Goal: Task Accomplishment & Management: Complete application form

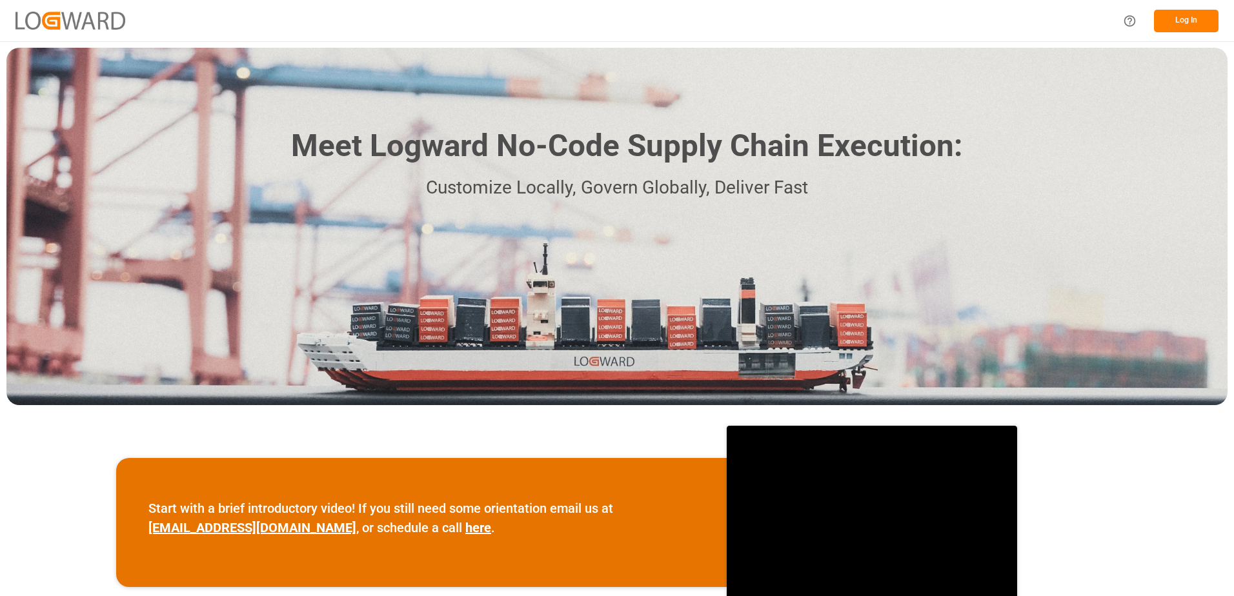
click at [1193, 21] on button "Log In" at bounding box center [1186, 21] width 65 height 23
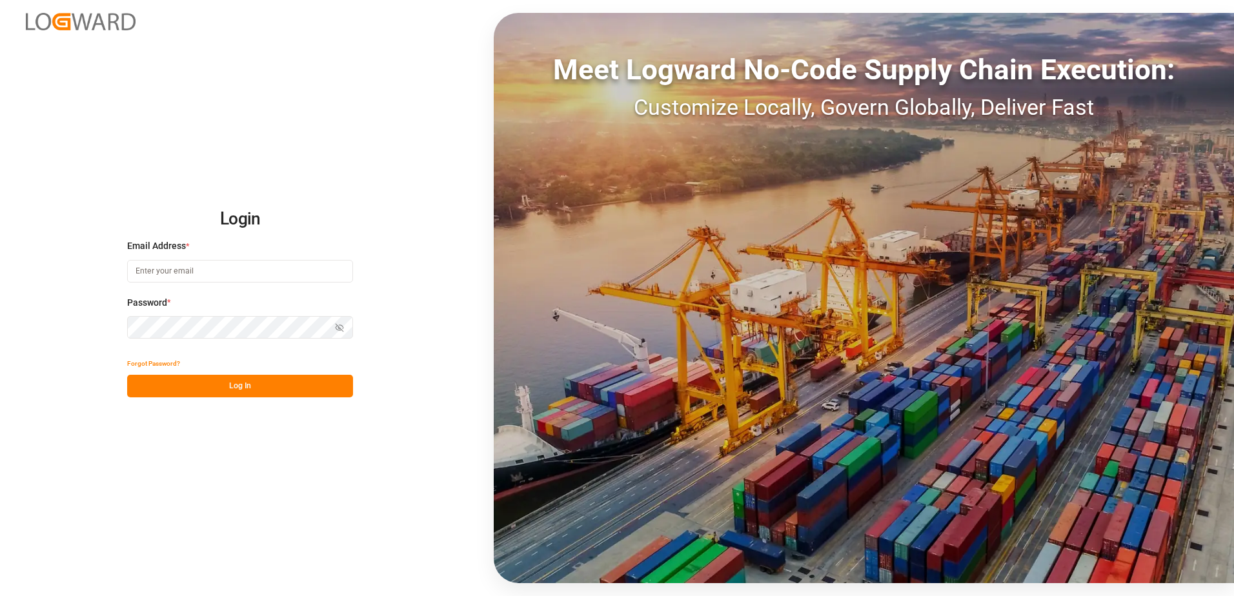
click at [214, 266] on input at bounding box center [240, 271] width 226 height 23
type input "[PERSON_NAME][EMAIL_ADDRESS][DOMAIN_NAME]"
click at [344, 327] on icon "button" at bounding box center [339, 327] width 9 height 9
click at [266, 385] on button "Log In" at bounding box center [240, 386] width 226 height 23
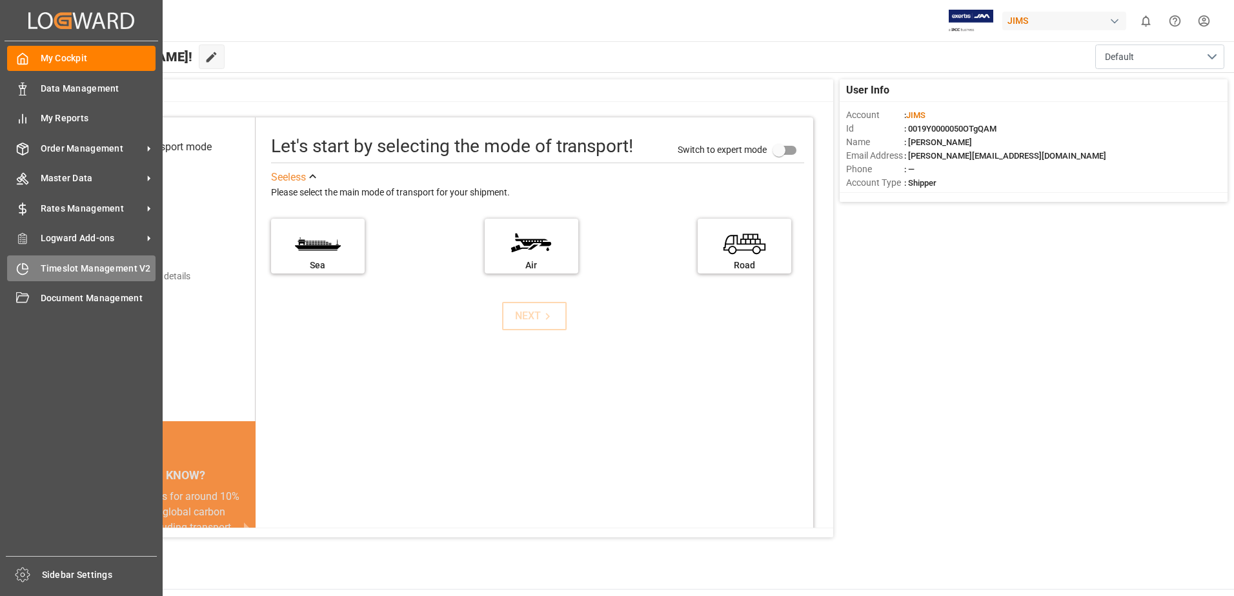
click at [26, 271] on icon at bounding box center [22, 269] width 13 height 13
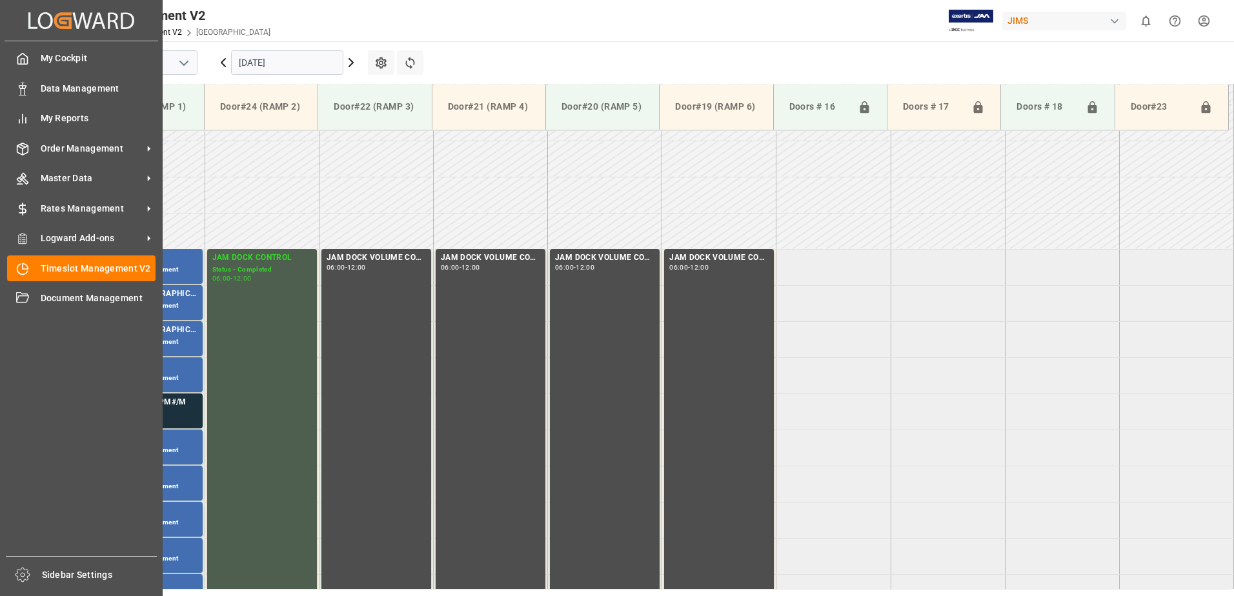
scroll to position [354, 0]
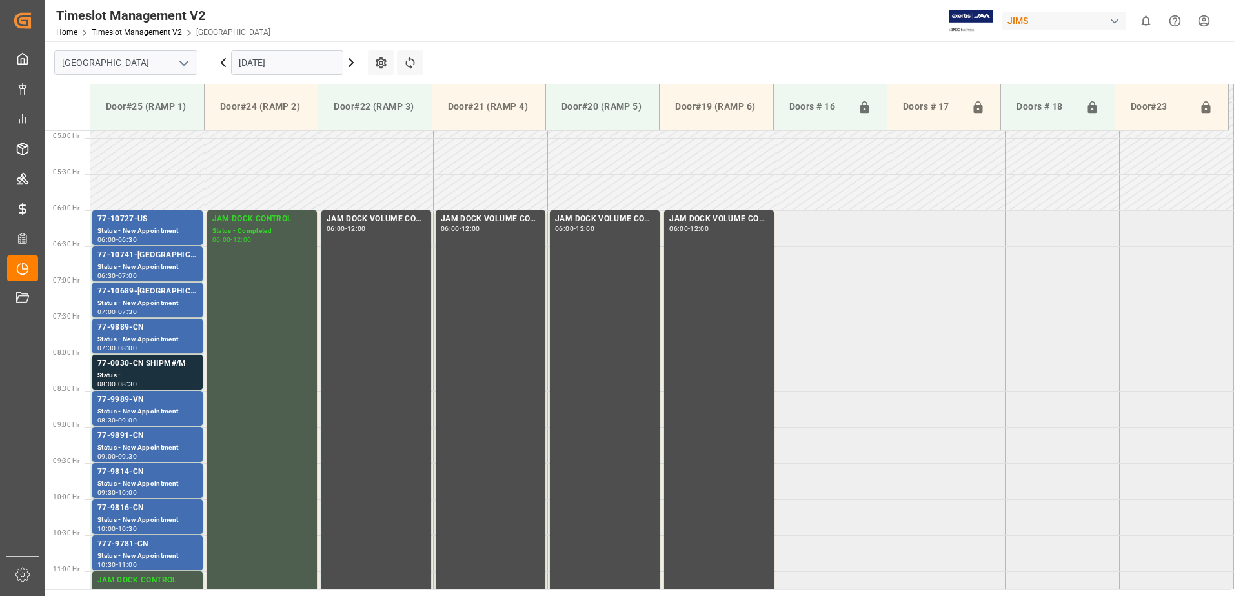
click at [298, 59] on input "[DATE]" at bounding box center [287, 62] width 112 height 25
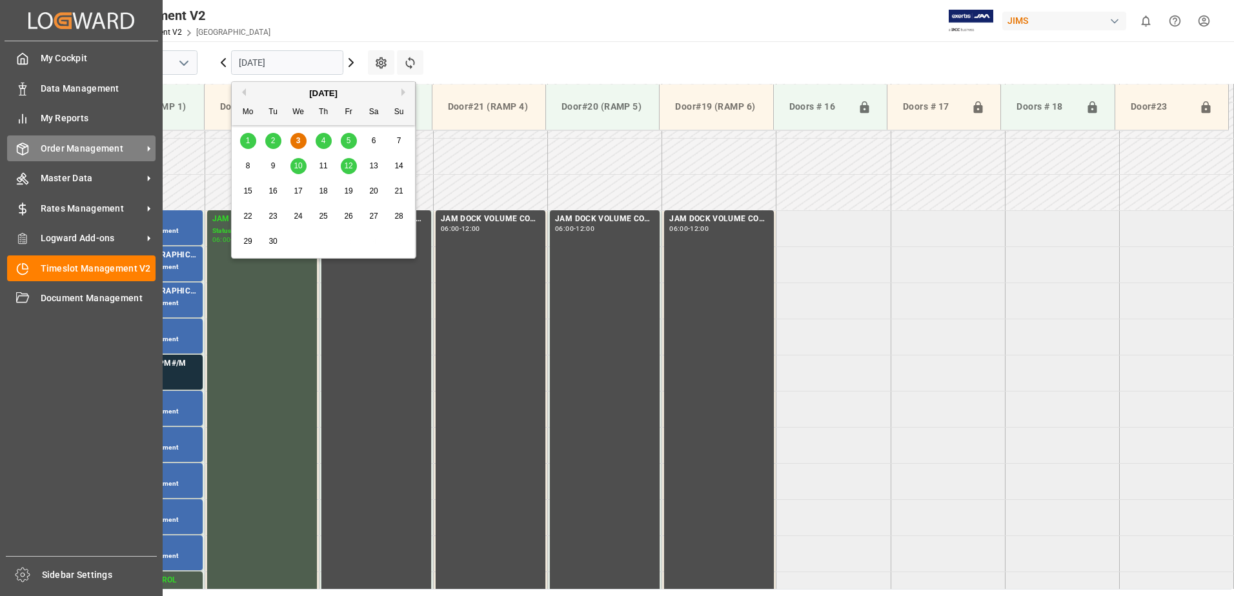
click at [39, 148] on div "Order Management Order Management" at bounding box center [81, 148] width 148 height 25
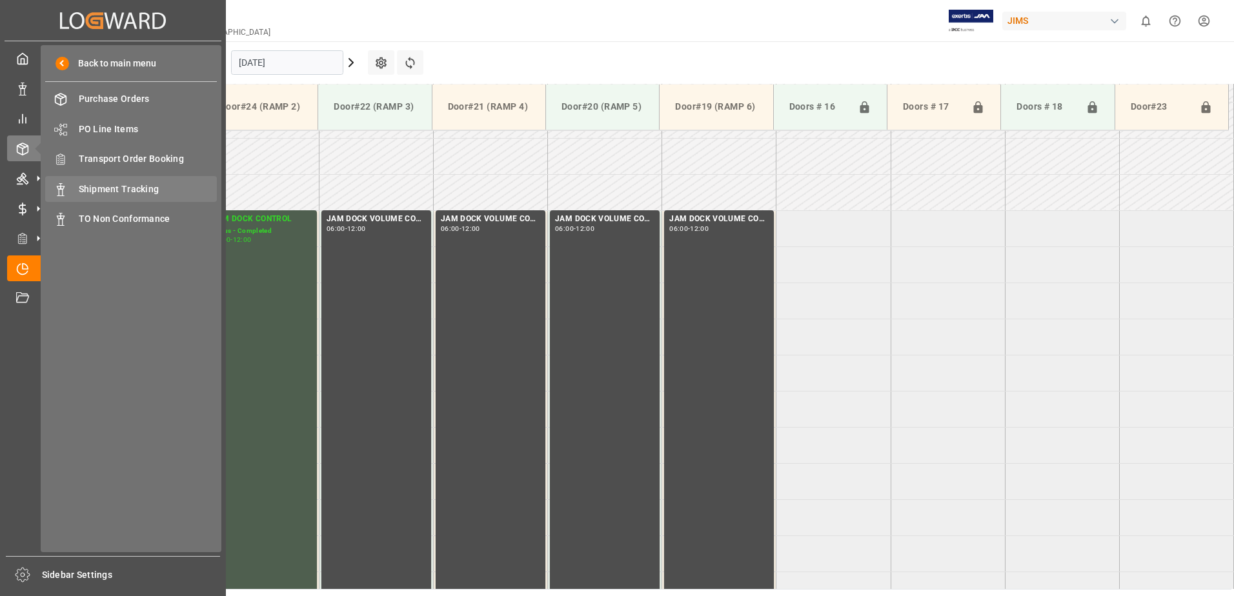
click at [140, 186] on span "Shipment Tracking" at bounding box center [148, 190] width 139 height 14
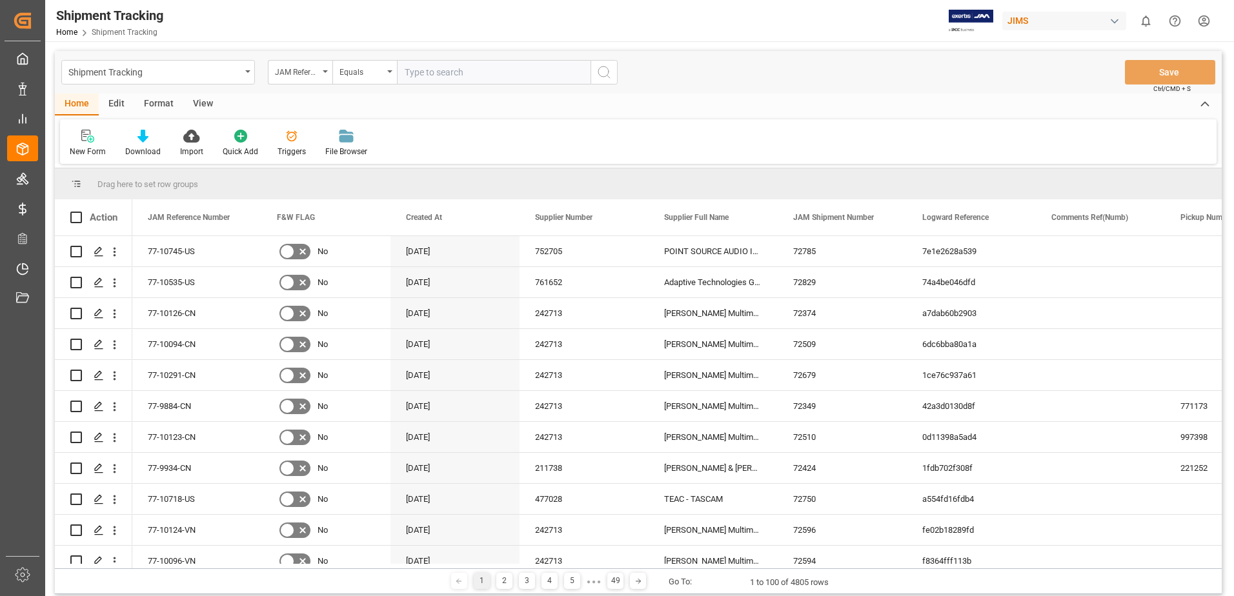
click at [456, 73] on input "text" at bounding box center [494, 72] width 194 height 25
type input "77-9925-cn"
click at [603, 71] on icon "search button" at bounding box center [603, 72] width 15 height 15
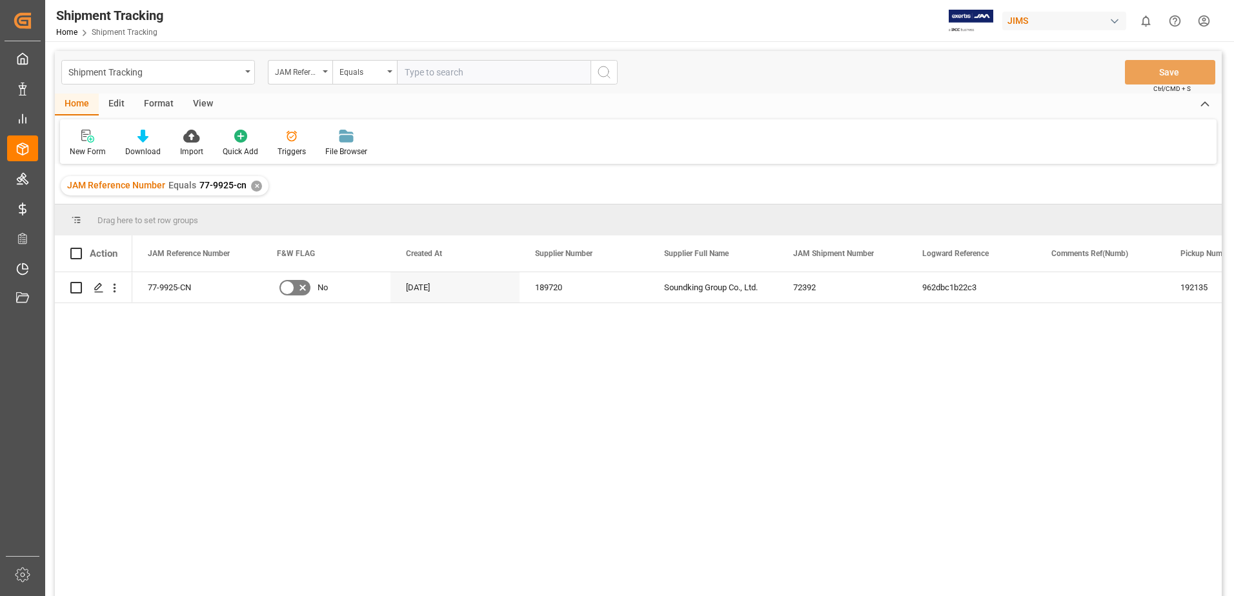
click at [205, 101] on div "View" at bounding box center [202, 105] width 39 height 22
click at [88, 142] on icon at bounding box center [82, 136] width 13 height 13
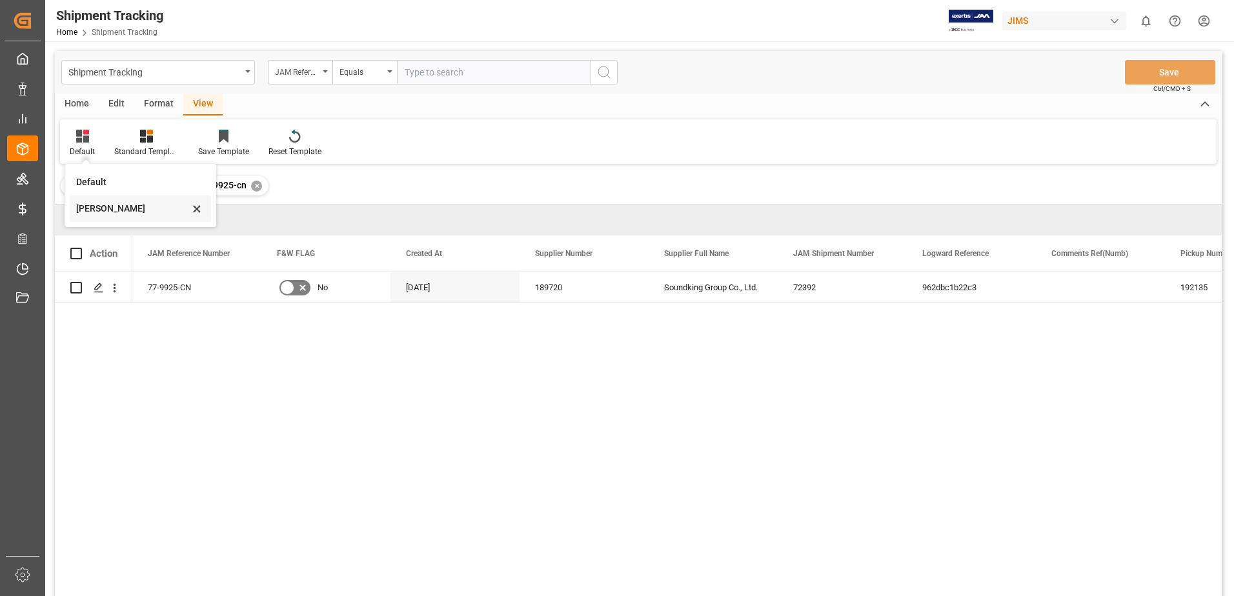
click at [113, 207] on div "[PERSON_NAME]" at bounding box center [132, 209] width 113 height 14
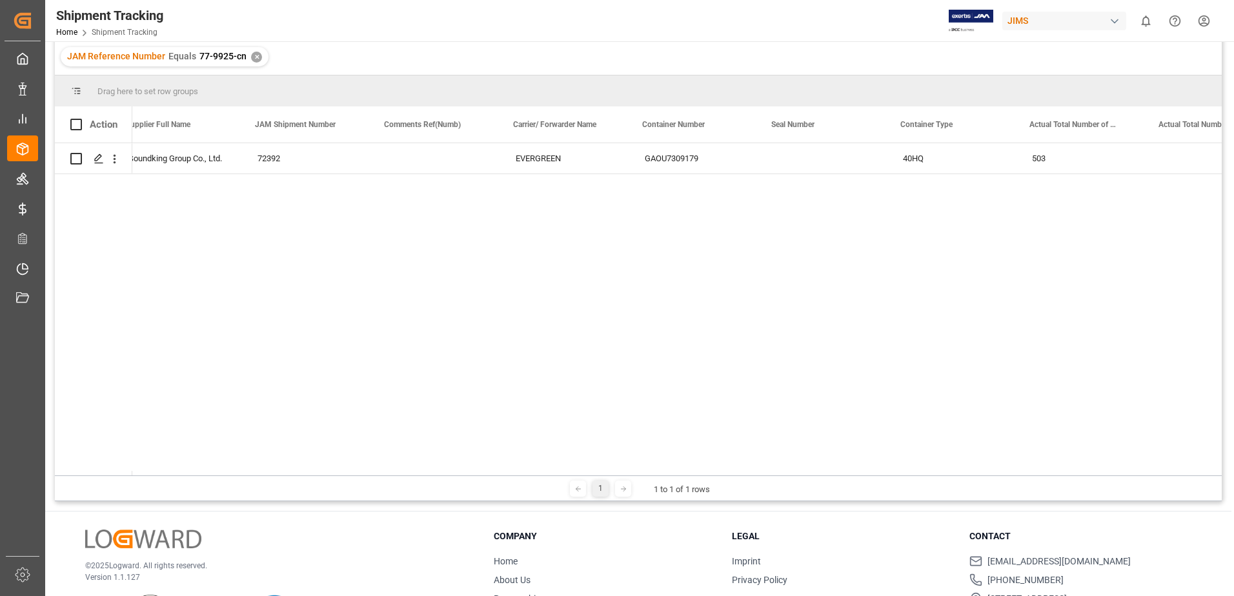
scroll to position [0, 151]
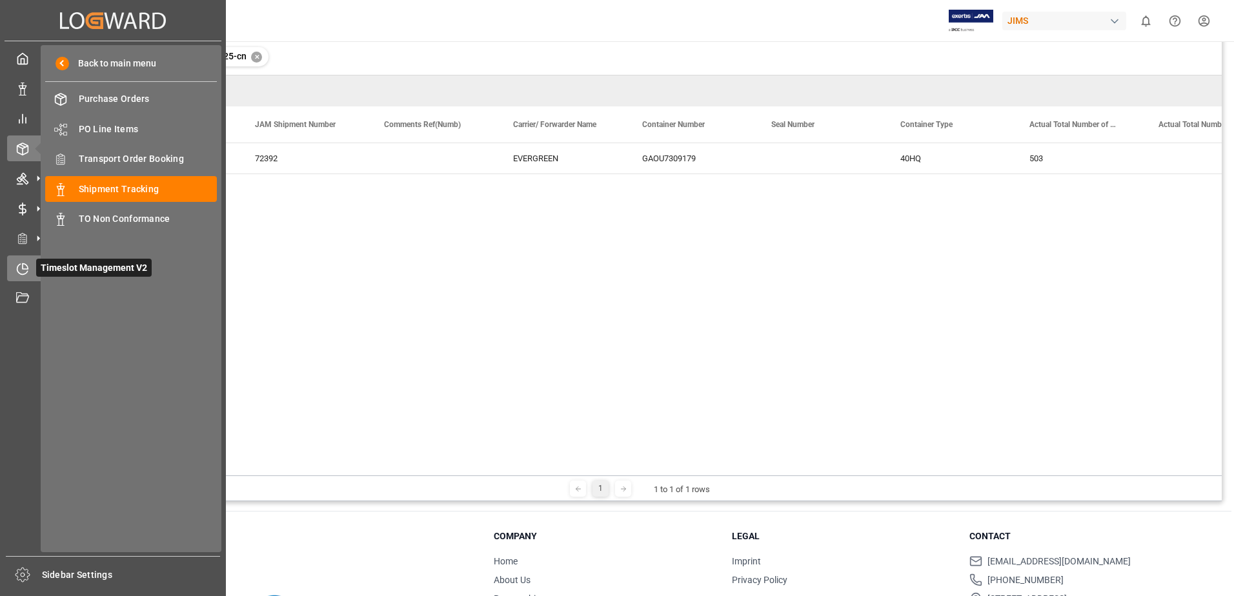
click at [20, 265] on icon at bounding box center [22, 269] width 13 height 13
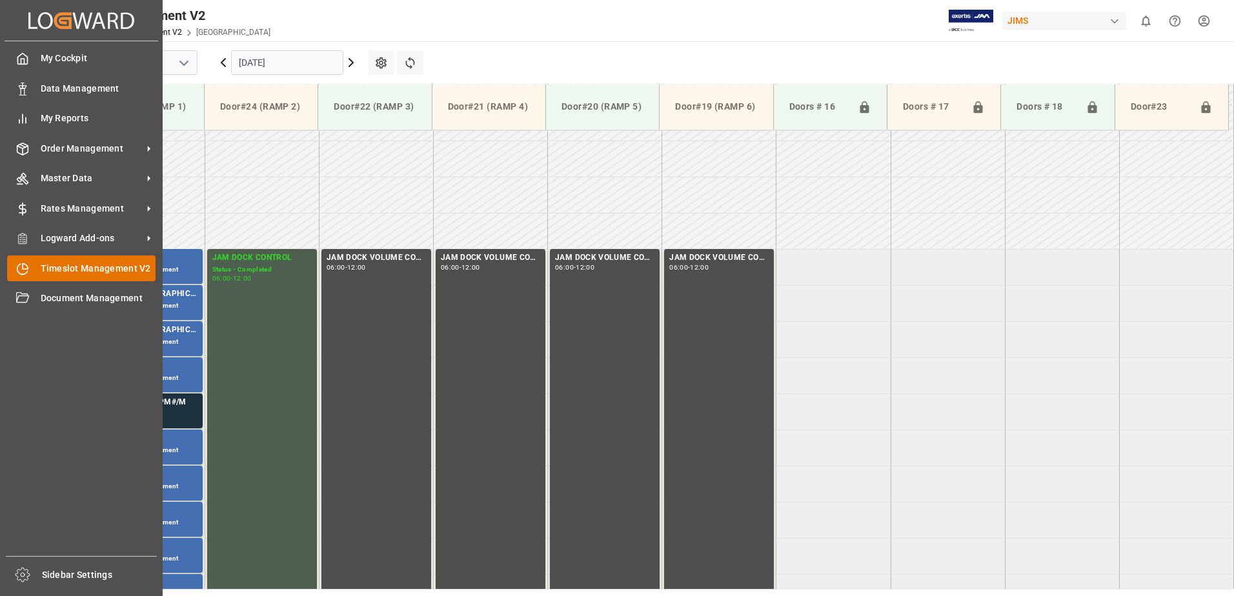
scroll to position [354, 0]
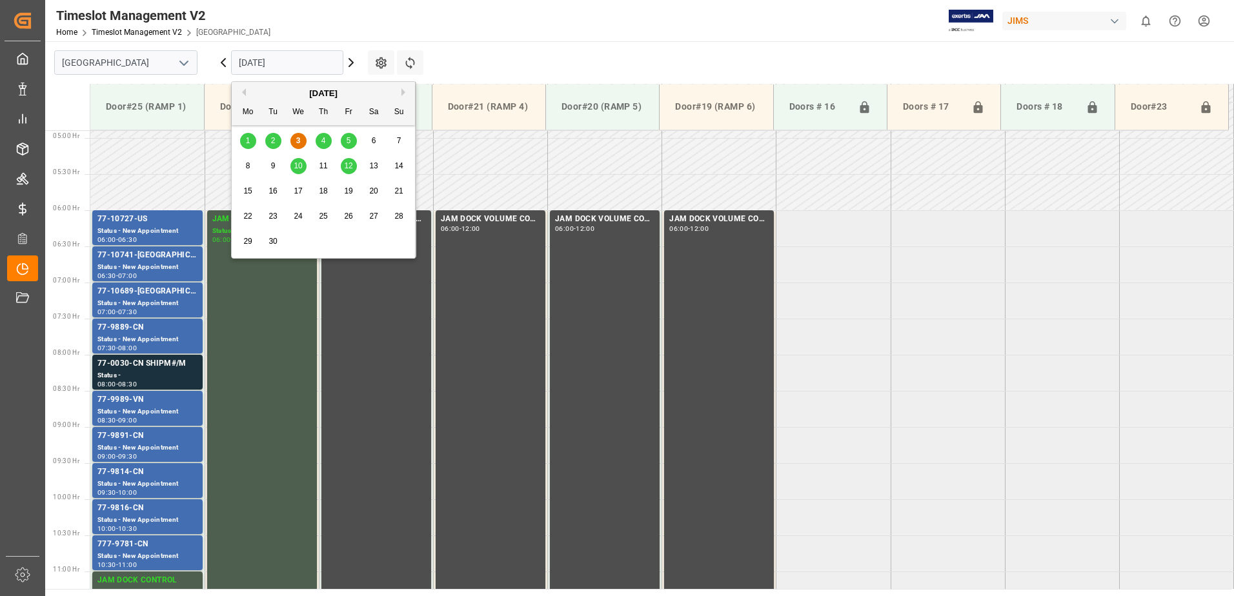
click at [289, 61] on input "[DATE]" at bounding box center [287, 62] width 112 height 25
click at [326, 141] on div "4" at bounding box center [324, 141] width 16 height 15
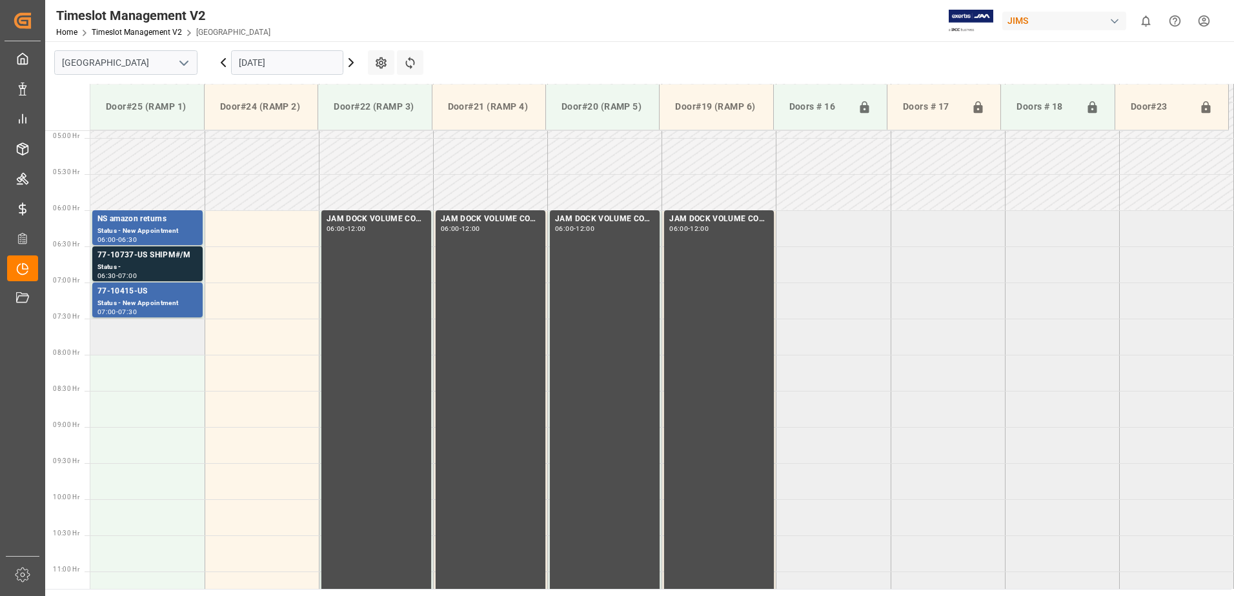
click at [173, 341] on td at bounding box center [147, 337] width 114 height 36
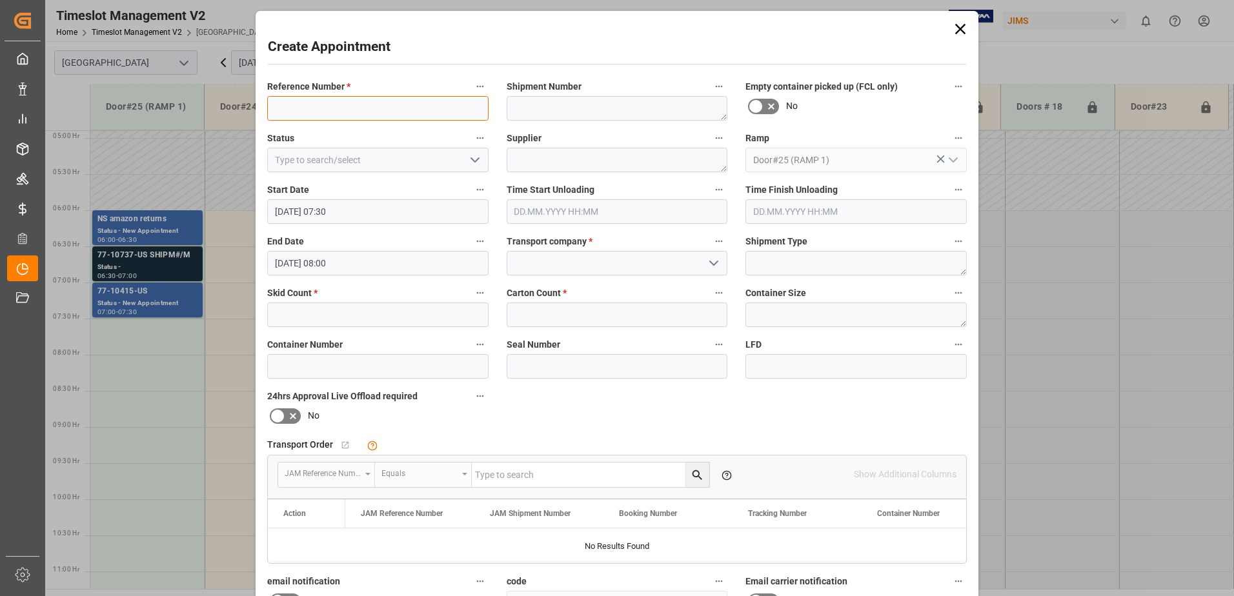
click at [359, 106] on input at bounding box center [377, 108] width 221 height 25
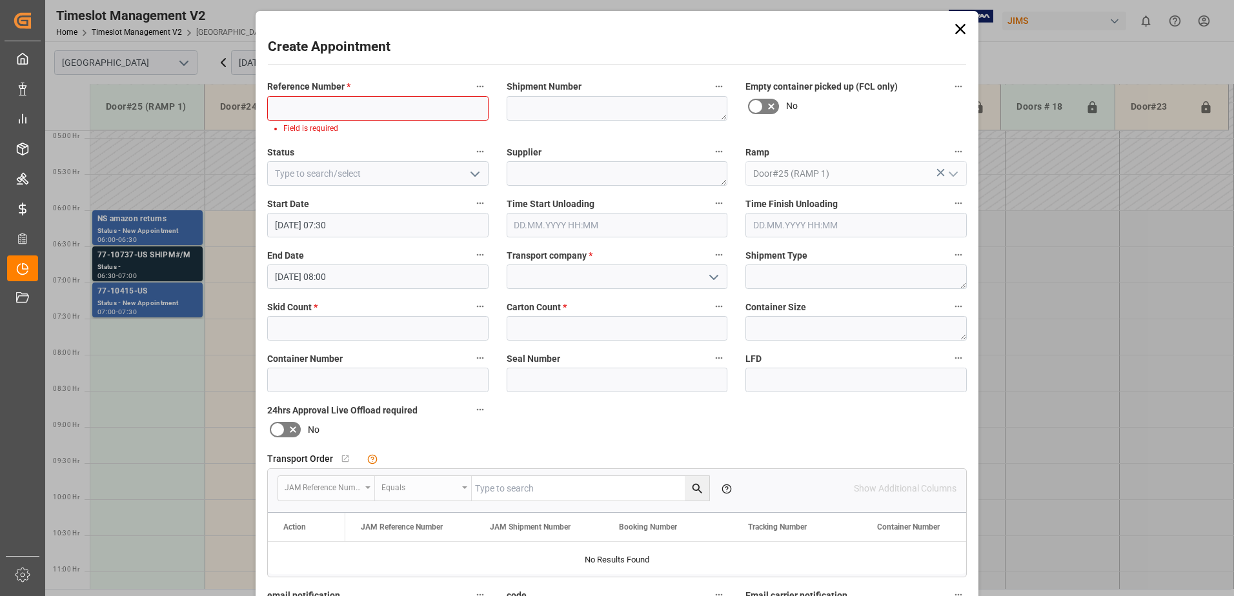
click at [954, 28] on icon at bounding box center [960, 29] width 18 height 18
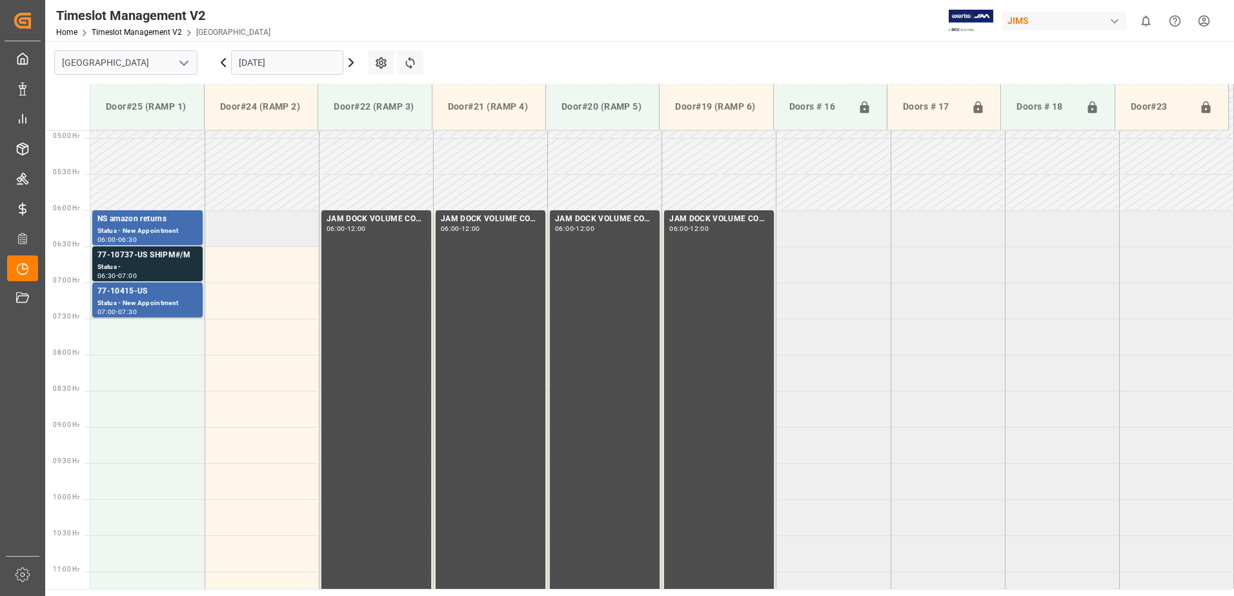
click at [265, 232] on td at bounding box center [262, 228] width 114 height 36
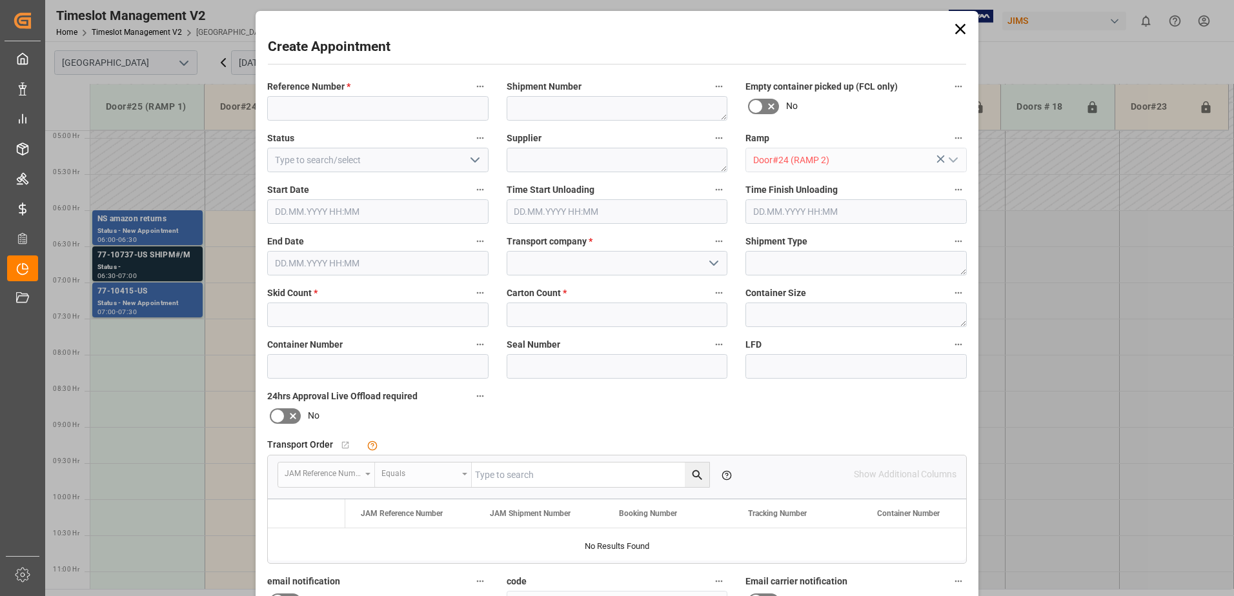
type input "[DATE] 06:00"
type input "[DATE] 06:30"
click at [395, 110] on input at bounding box center [377, 108] width 221 height 25
type input "77-9925-CN(IN01/12 lines)"
click at [547, 110] on textarea at bounding box center [617, 108] width 221 height 25
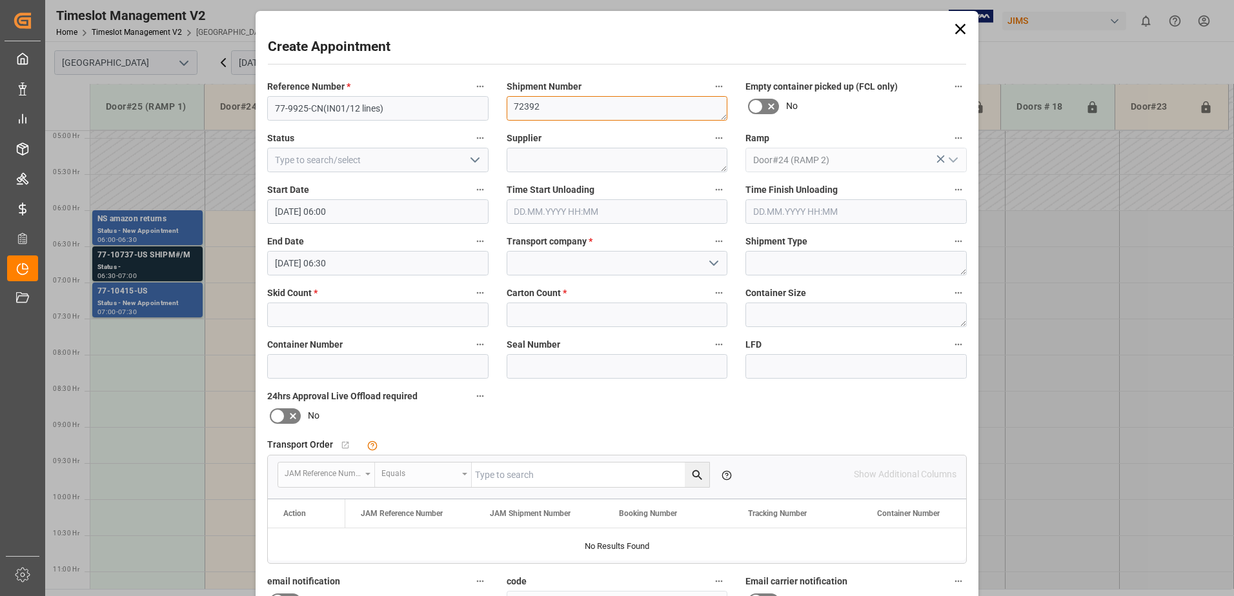
type textarea "72392"
click at [477, 160] on icon "open menu" at bounding box center [474, 159] width 15 height 15
click at [320, 274] on div "New Appointment" at bounding box center [378, 275] width 220 height 29
type input "New Appointment"
click at [587, 159] on textarea at bounding box center [617, 160] width 221 height 25
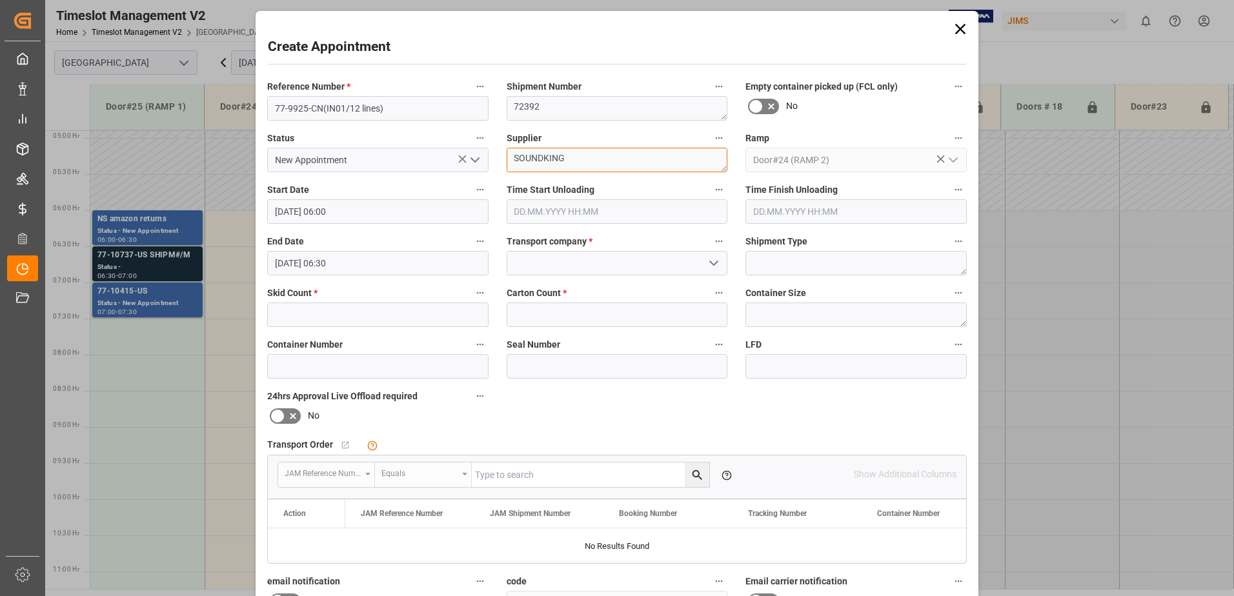
type textarea "SOUNDKING"
click at [357, 267] on input "[DATE] 06:30" at bounding box center [377, 263] width 221 height 25
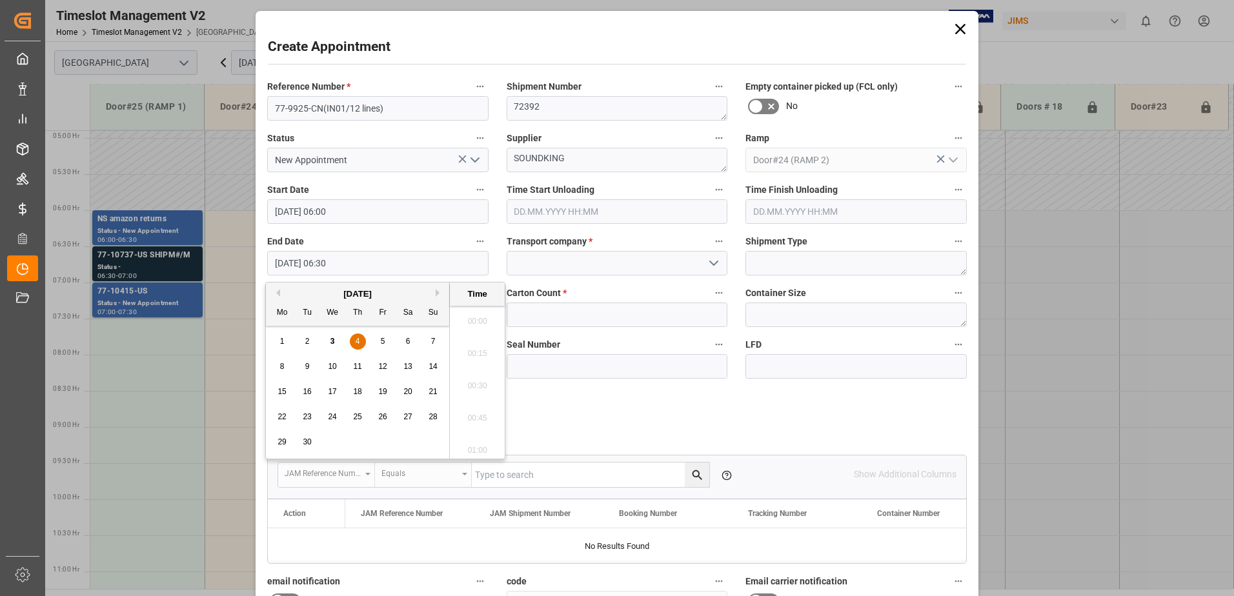
scroll to position [779, 0]
click at [358, 343] on span "4" at bounding box center [358, 341] width 5 height 9
click at [485, 379] on li "10:00" at bounding box center [477, 382] width 55 height 32
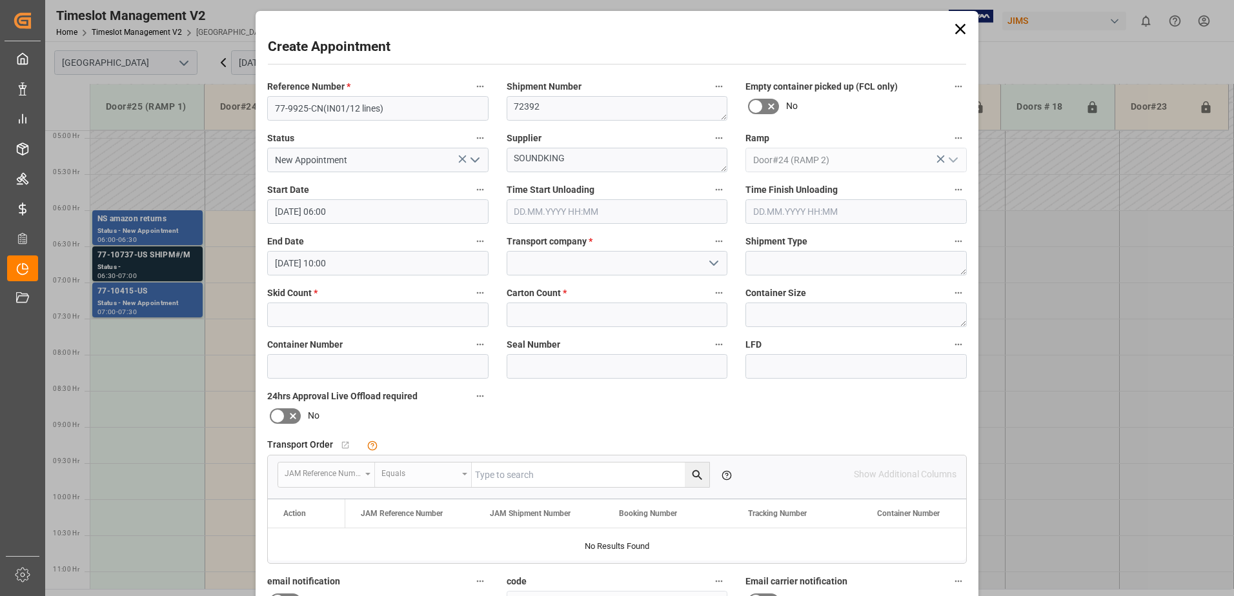
click at [370, 264] on input "[DATE] 10:00" at bounding box center [377, 263] width 221 height 25
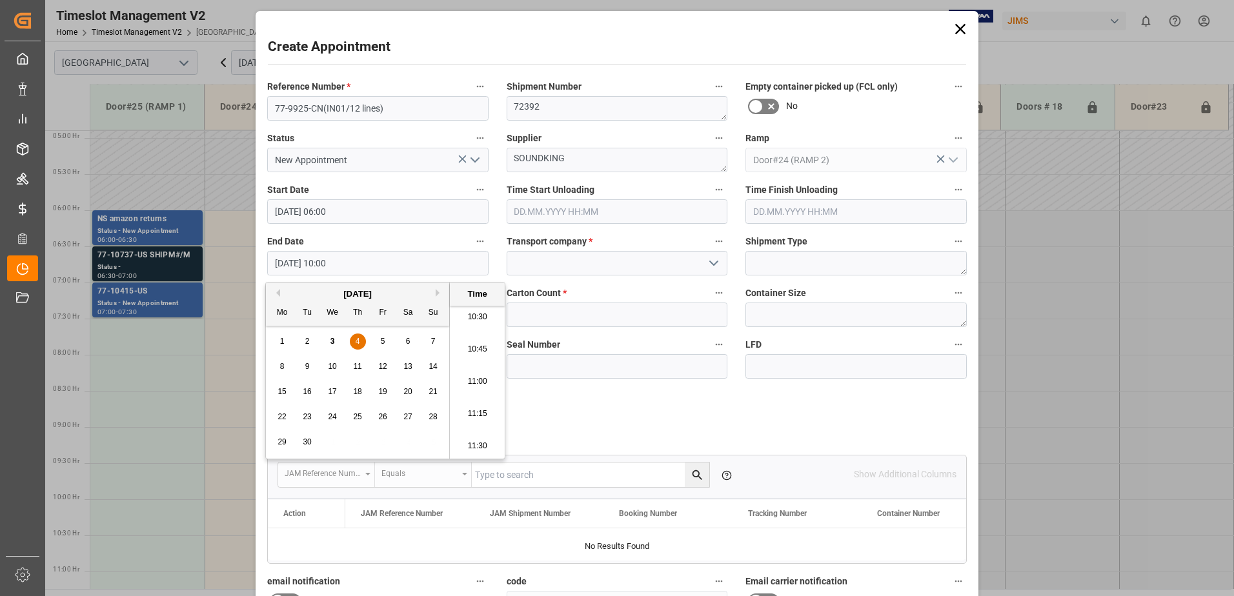
scroll to position [1489, 0]
click at [480, 379] on li "12:00" at bounding box center [477, 382] width 55 height 32
type input "[DATE] 12:00"
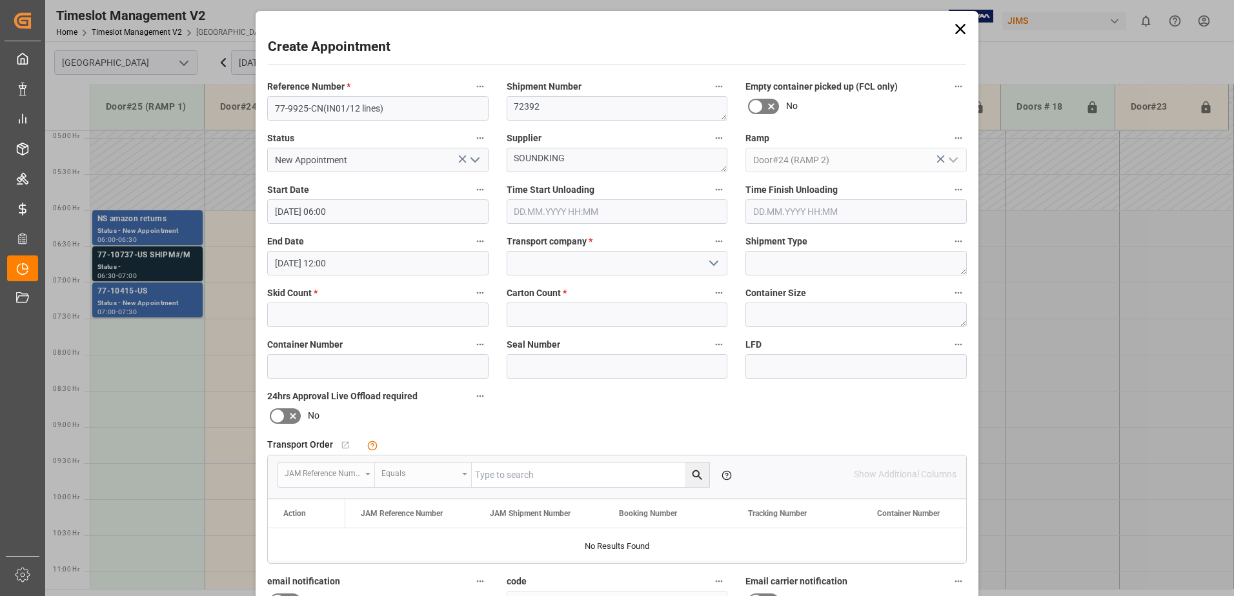
click at [710, 262] on icon "open menu" at bounding box center [713, 263] width 15 height 15
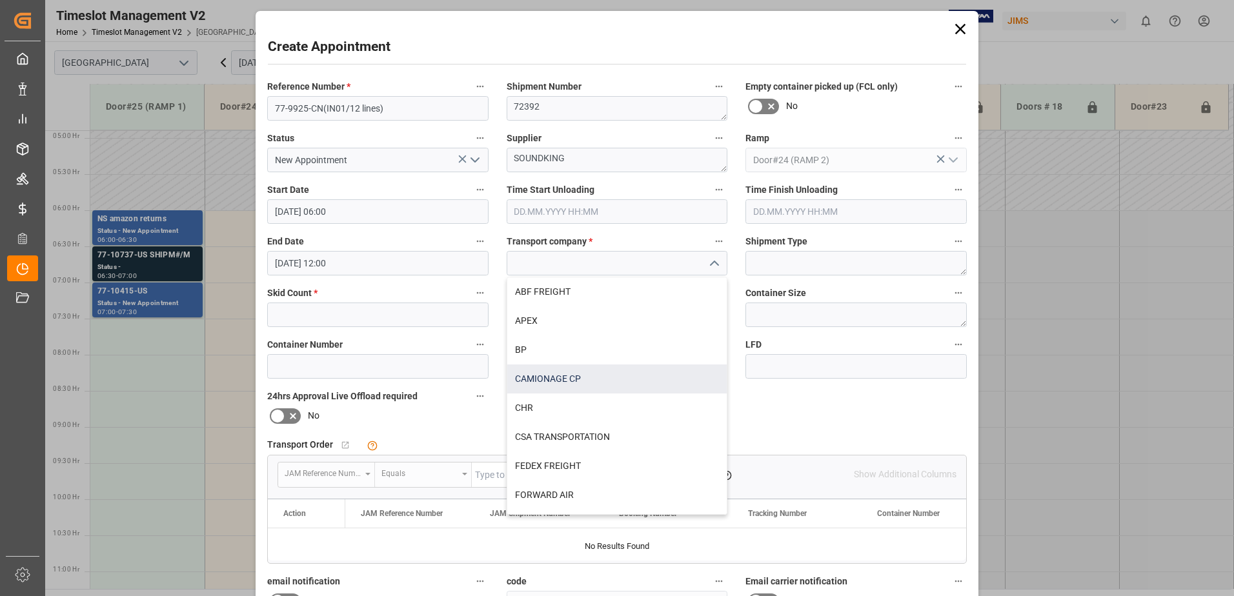
click at [563, 376] on div "CAMIONAGE CP" at bounding box center [617, 379] width 220 height 29
type input "CAMIONAGE CP"
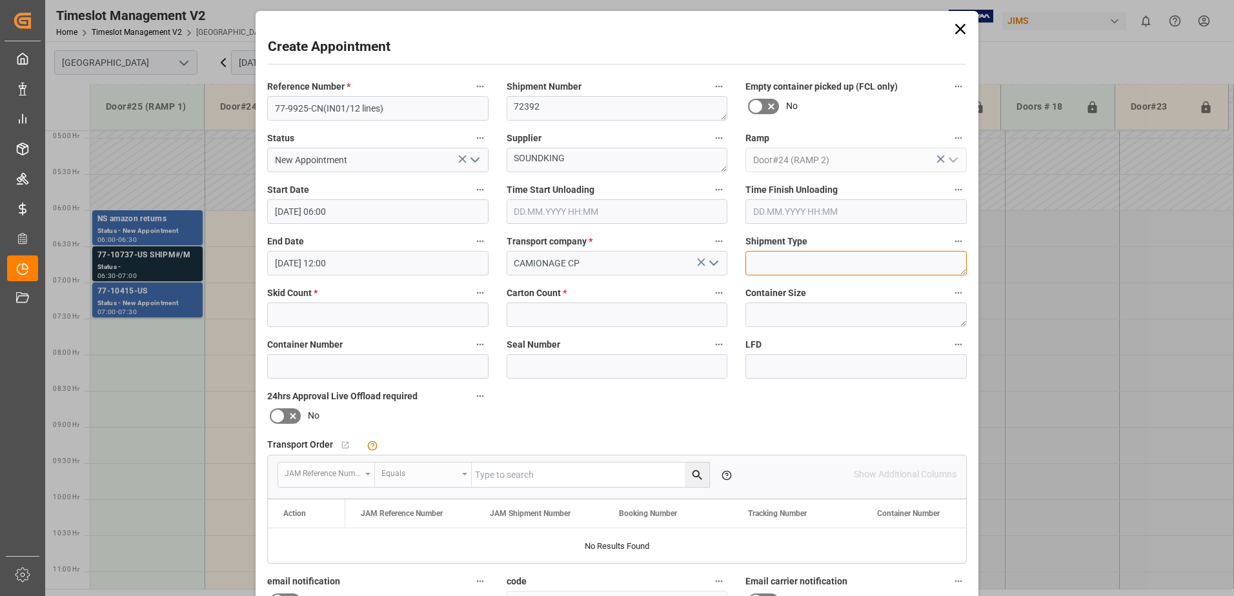
click at [863, 263] on textarea at bounding box center [855, 263] width 221 height 25
type textarea "40 FT. CONTAINER"
click at [301, 314] on input "text" at bounding box center [377, 315] width 221 height 25
type input "50"
click at [598, 314] on input "text" at bounding box center [617, 315] width 221 height 25
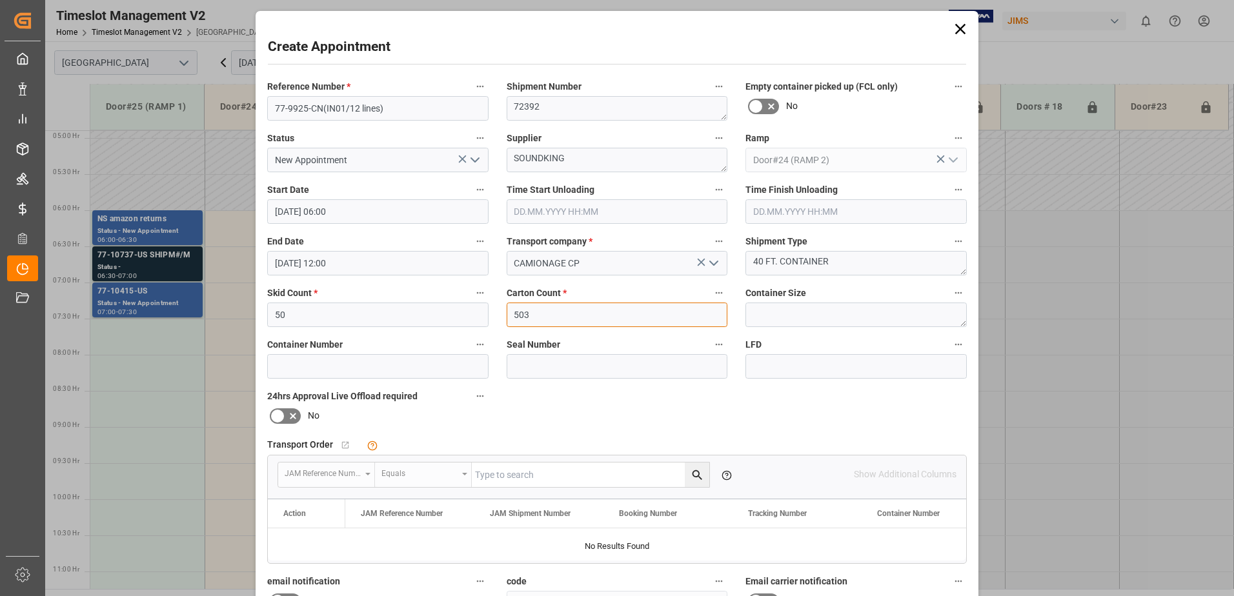
type input "503"
click at [792, 316] on textarea at bounding box center [855, 315] width 221 height 25
type textarea "40FT."
click at [338, 363] on input at bounding box center [377, 366] width 221 height 25
type input "GAOU7309179"
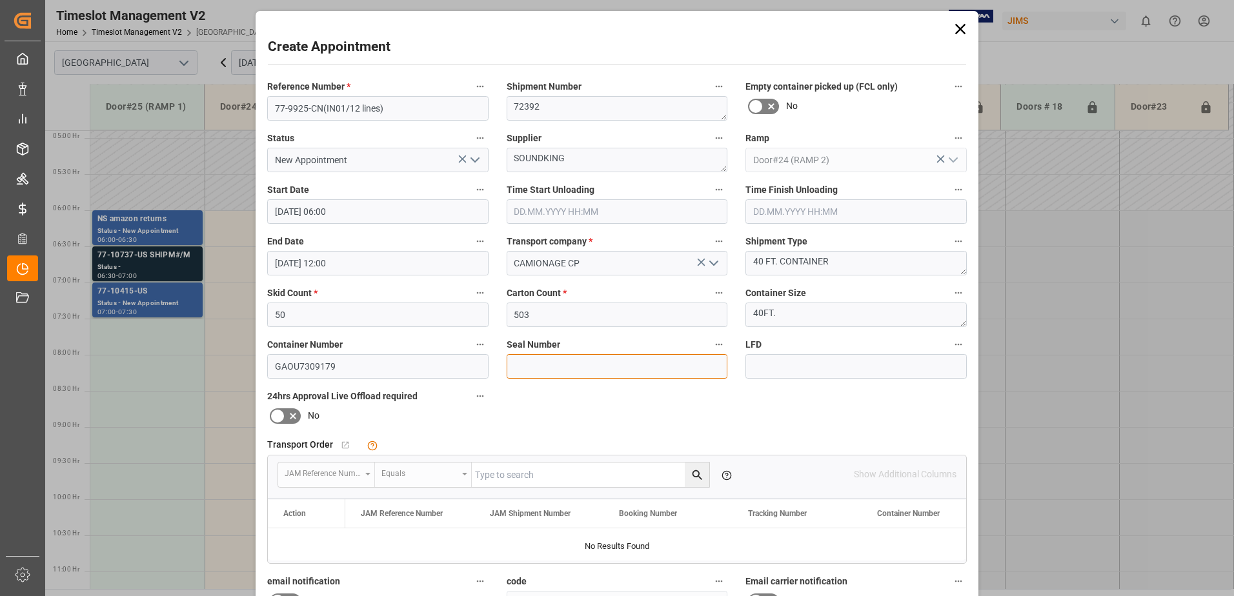
click at [590, 365] on input at bounding box center [617, 366] width 221 height 25
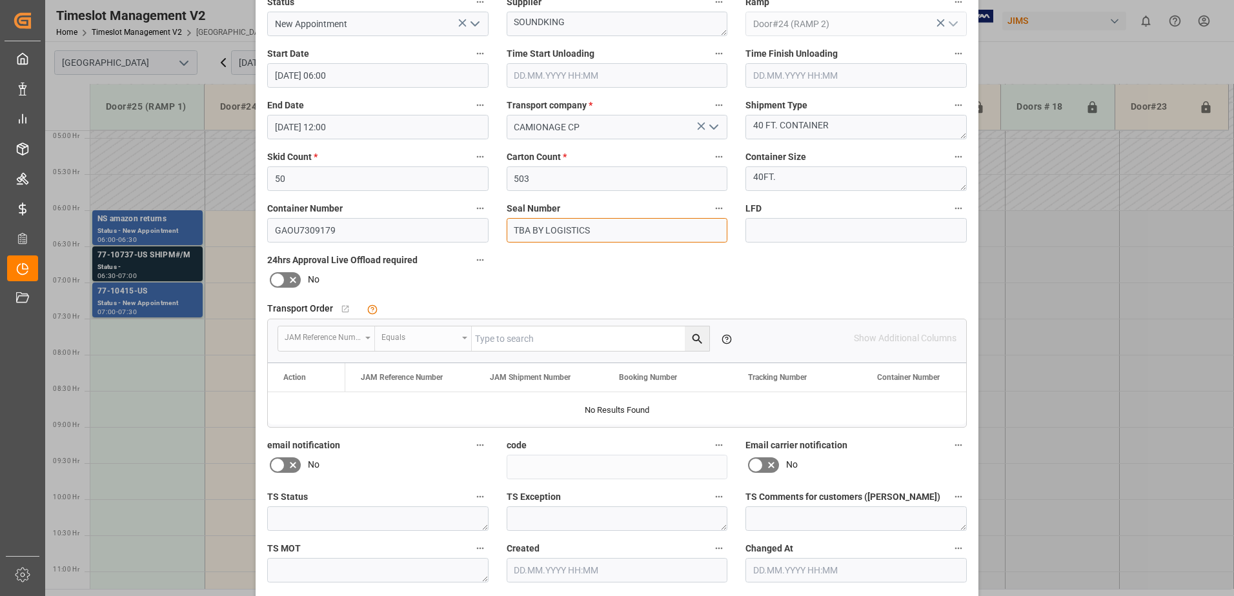
scroll to position [188, 0]
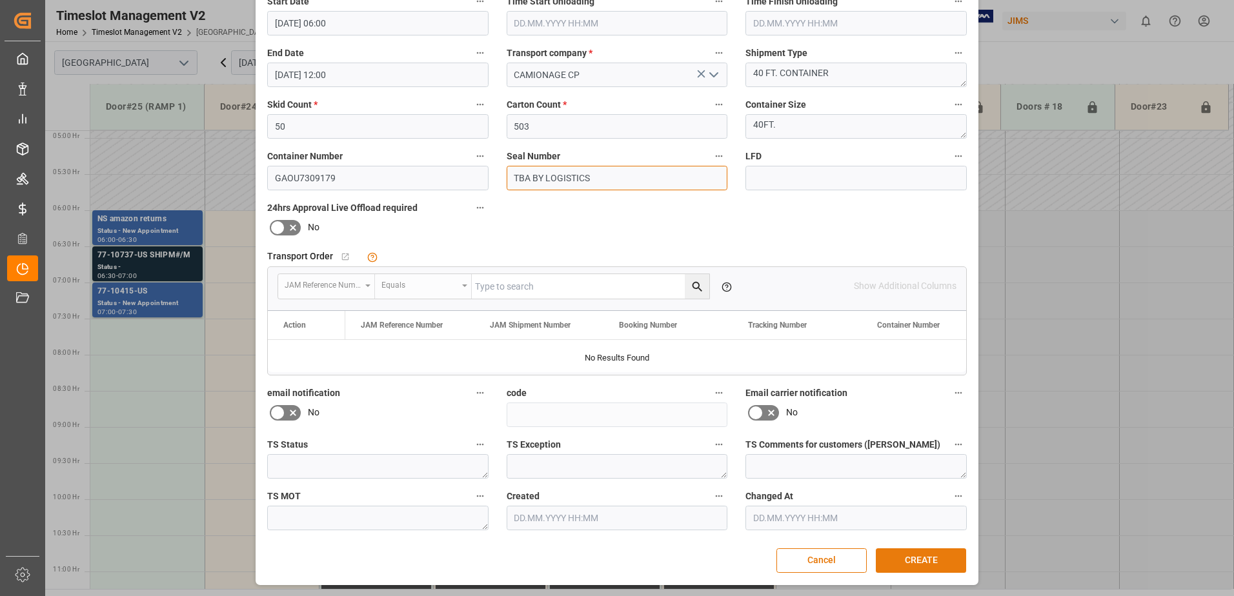
type input "TBA BY LOGISTICS"
click at [929, 559] on button "CREATE" at bounding box center [921, 561] width 90 height 25
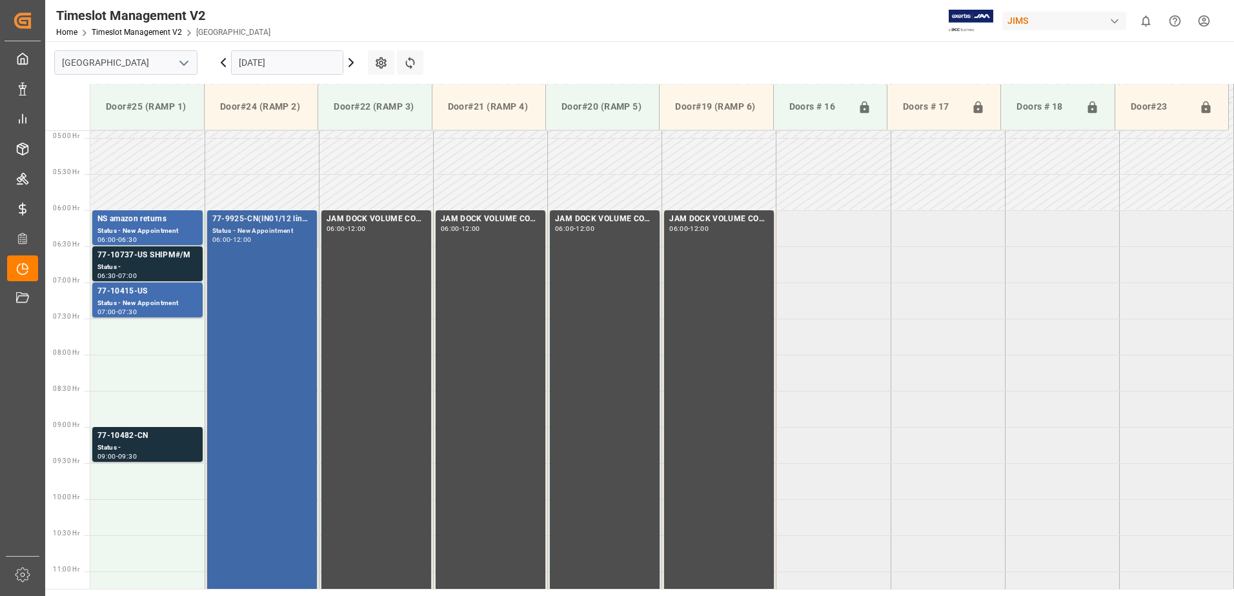
scroll to position [225, 0]
